Goal: Information Seeking & Learning: Learn about a topic

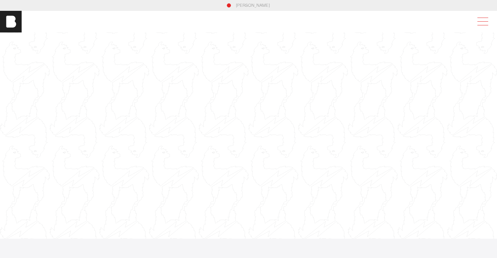
click at [485, 22] on span at bounding box center [482, 22] width 16 height 12
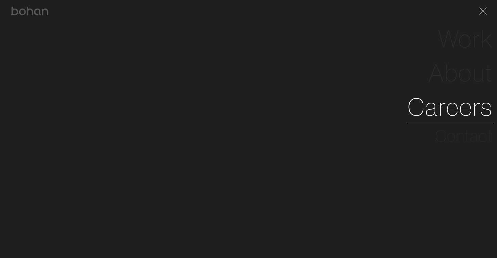
click at [457, 97] on link "Careers" at bounding box center [450, 107] width 85 height 34
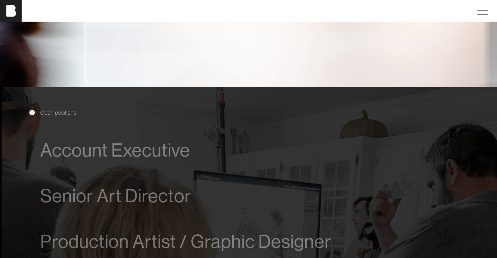
scroll to position [363, 0]
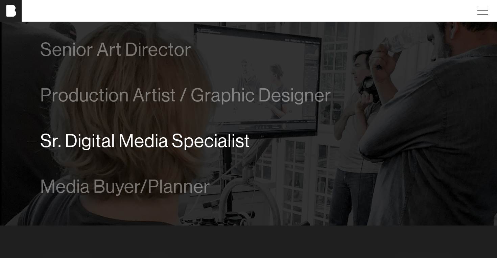
click at [134, 139] on span "Sr. Digital Media Specialist" at bounding box center [145, 140] width 210 height 21
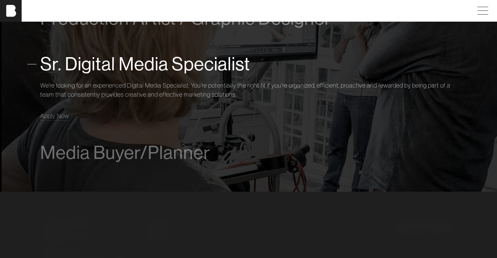
scroll to position [516, 0]
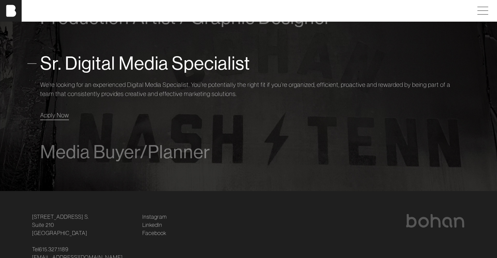
click at [67, 114] on span "Apply Now" at bounding box center [54, 115] width 29 height 8
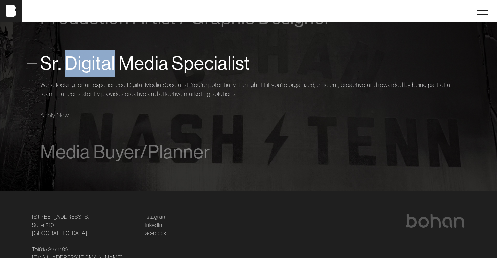
click at [88, 61] on span "Sr. Digital Media Specialist" at bounding box center [145, 63] width 210 height 21
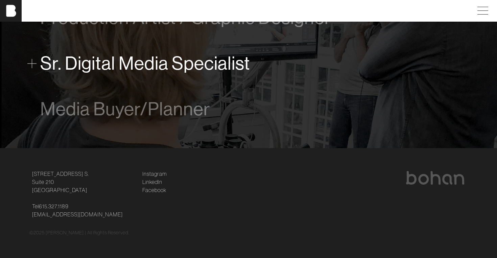
click at [112, 60] on span "Sr. Digital Media Specialist" at bounding box center [145, 63] width 210 height 21
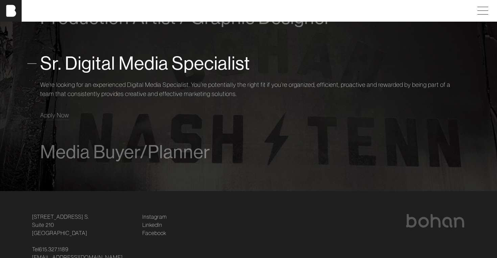
click at [133, 63] on span "Sr. Digital Media Specialist" at bounding box center [145, 63] width 210 height 21
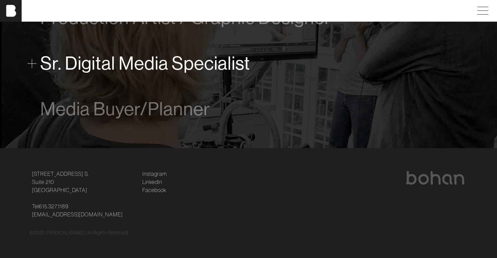
click at [127, 64] on span "Sr. Digital Media Specialist" at bounding box center [145, 63] width 210 height 21
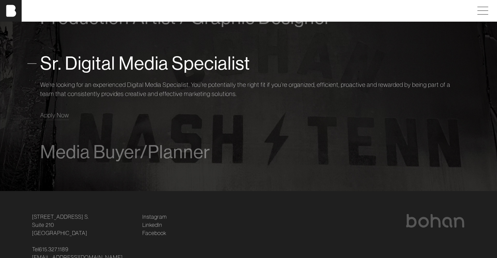
click at [161, 65] on span "Sr. Digital Media Specialist" at bounding box center [145, 63] width 210 height 21
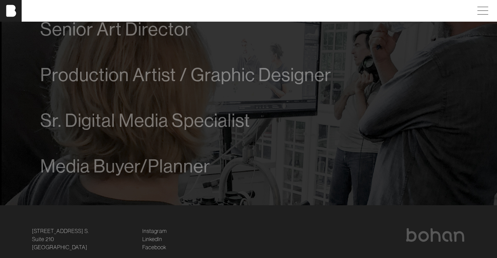
scroll to position [336, 0]
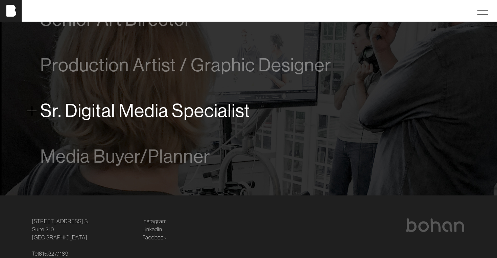
click at [222, 114] on span "Sr. Digital Media Specialist" at bounding box center [145, 110] width 210 height 21
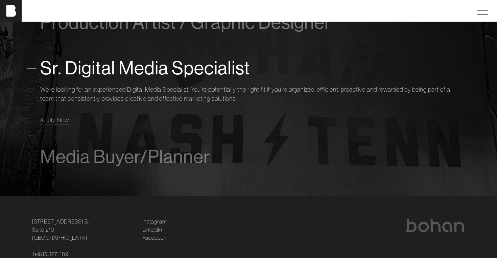
scroll to position [516, 0]
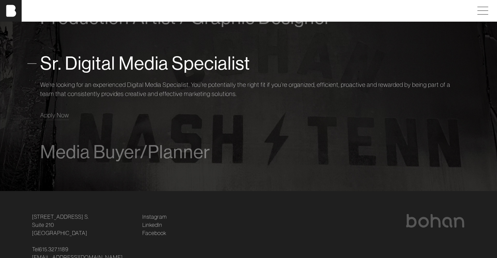
click at [208, 95] on p "We’re looking for an experienced Digital Media Specialist. You’re potentially t…" at bounding box center [248, 89] width 416 height 18
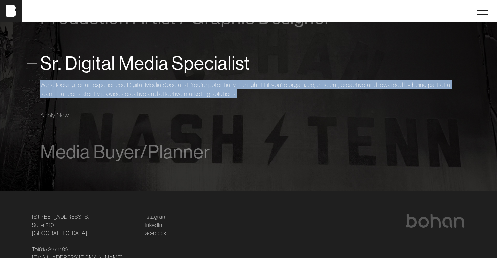
click at [208, 95] on p "We’re looking for an experienced Digital Media Specialist. You’re potentially t…" at bounding box center [248, 89] width 416 height 18
click at [221, 95] on p "We’re looking for an experienced Digital Media Specialist. You’re potentially t…" at bounding box center [248, 89] width 416 height 18
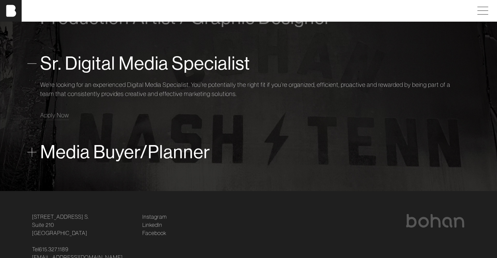
click at [185, 147] on span "Media Buyer/Planner" at bounding box center [125, 152] width 170 height 21
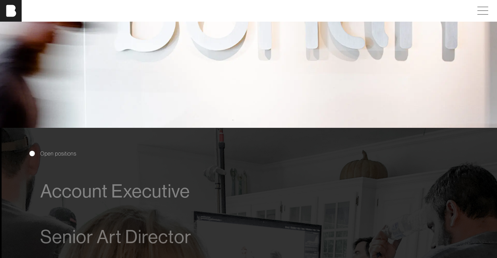
scroll to position [0, 0]
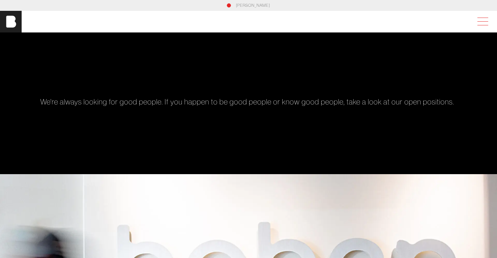
click at [480, 18] on span at bounding box center [482, 18] width 11 height 0
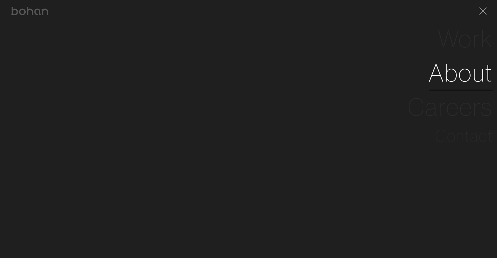
click at [460, 84] on link "About" at bounding box center [461, 73] width 64 height 34
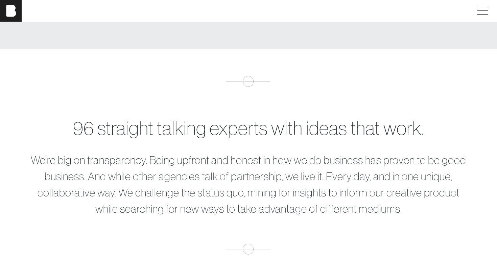
scroll to position [237, 0]
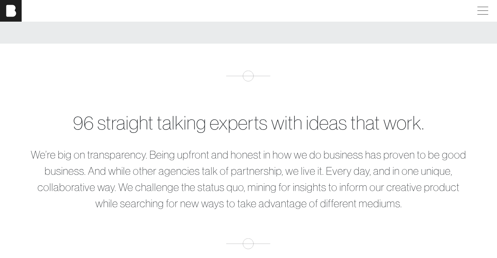
click at [79, 127] on div "96 straight talking experts with ideas that work." at bounding box center [248, 123] width 438 height 28
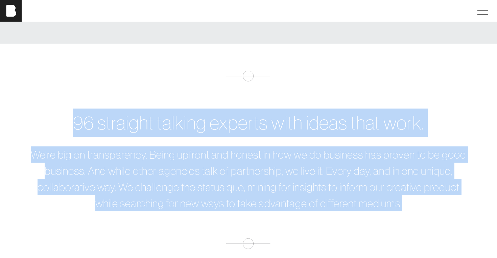
drag, startPoint x: 74, startPoint y: 125, endPoint x: 417, endPoint y: 198, distance: 351.5
click at [417, 198] on div "96 straight talking experts with ideas that work. We’re big on transparency. Be…" at bounding box center [248, 160] width 446 height 103
copy div "96 straight talking experts with ideas that work. We’re big on transparency. Be…"
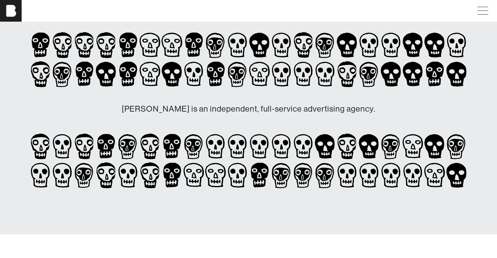
scroll to position [0, 0]
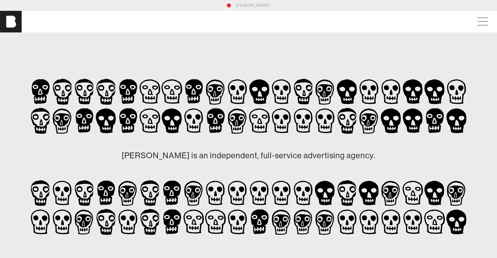
click at [240, 157] on h1 "[PERSON_NAME] is an independent, full-service advertising agency." at bounding box center [248, 155] width 438 height 41
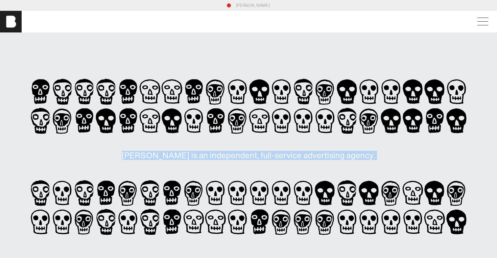
click at [240, 157] on h1 "[PERSON_NAME] is an independent, full-service advertising agency." at bounding box center [248, 155] width 438 height 41
